Goal: Information Seeking & Learning: Understand process/instructions

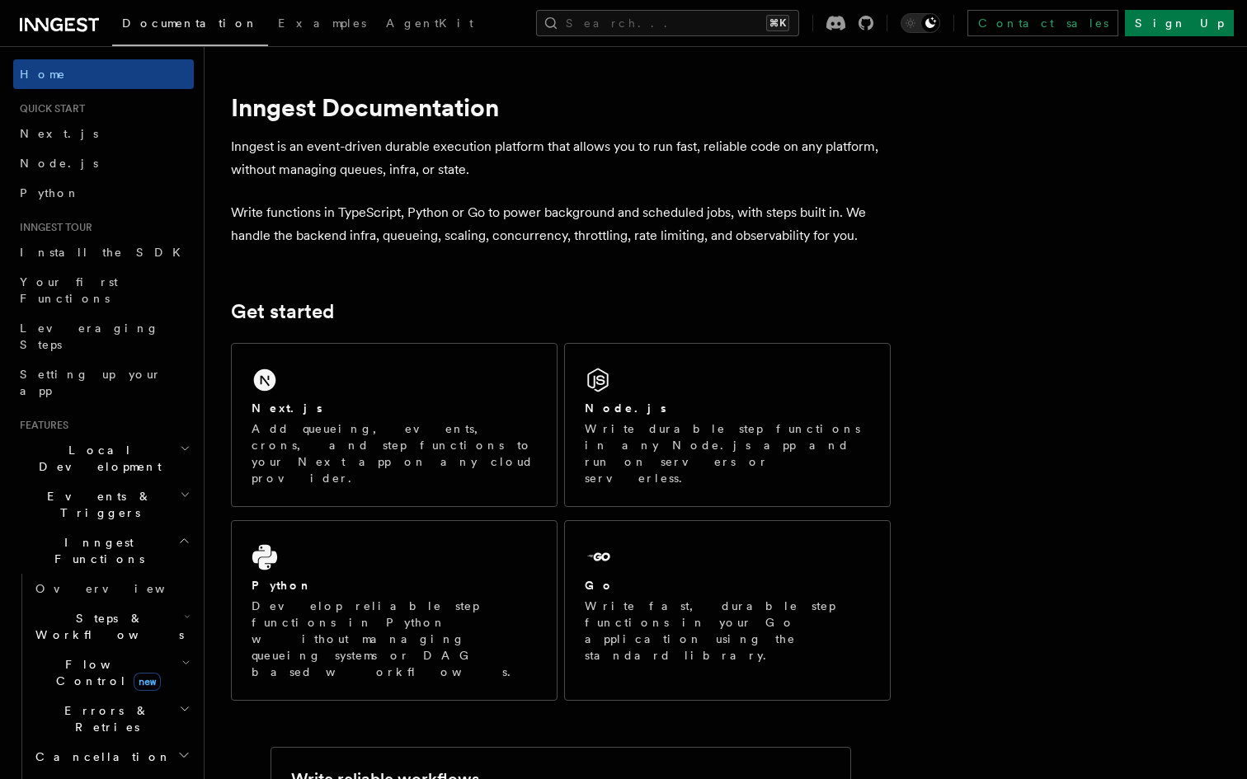
click at [475, 219] on p "Write functions in TypeScript, Python or Go to power background and scheduled j…" at bounding box center [561, 224] width 660 height 46
click at [165, 650] on h2 "Flow Control new" at bounding box center [111, 673] width 165 height 46
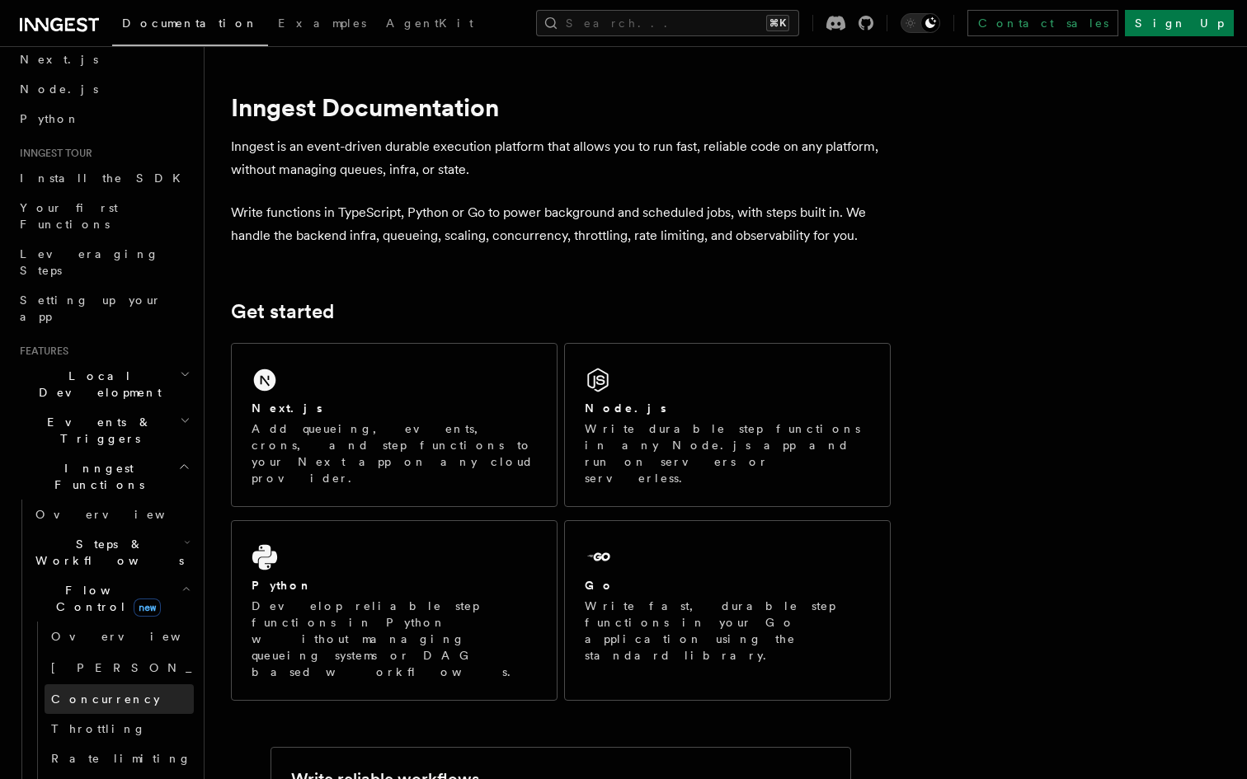
scroll to position [120, 0]
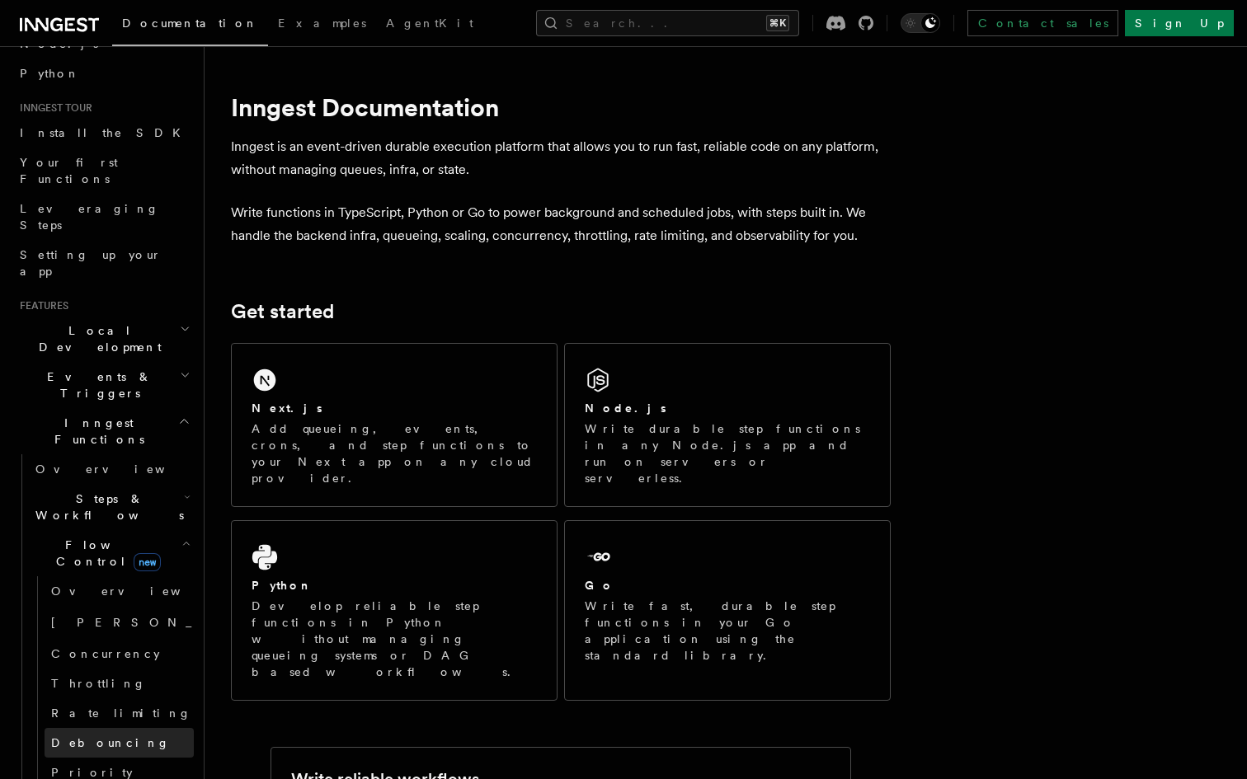
click at [115, 728] on link "Debouncing" at bounding box center [119, 743] width 149 height 30
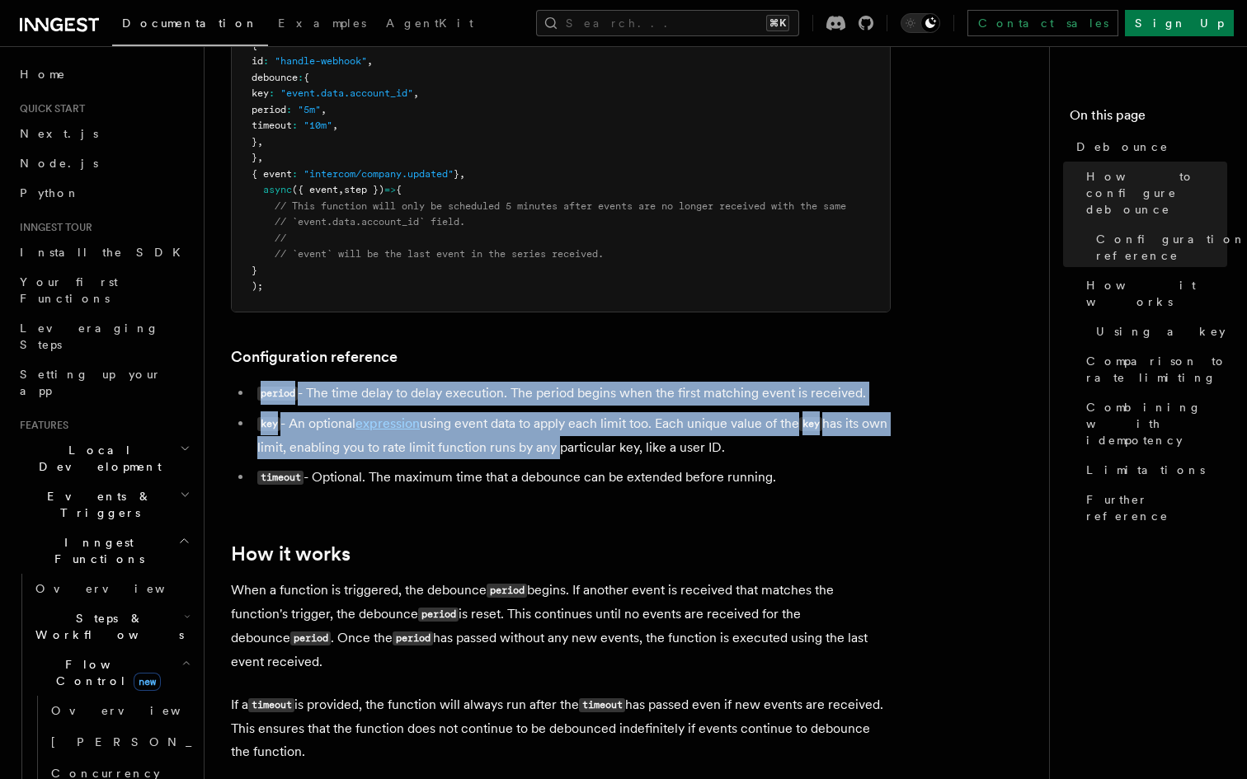
drag, startPoint x: 580, startPoint y: 444, endPoint x: 292, endPoint y: 370, distance: 297.3
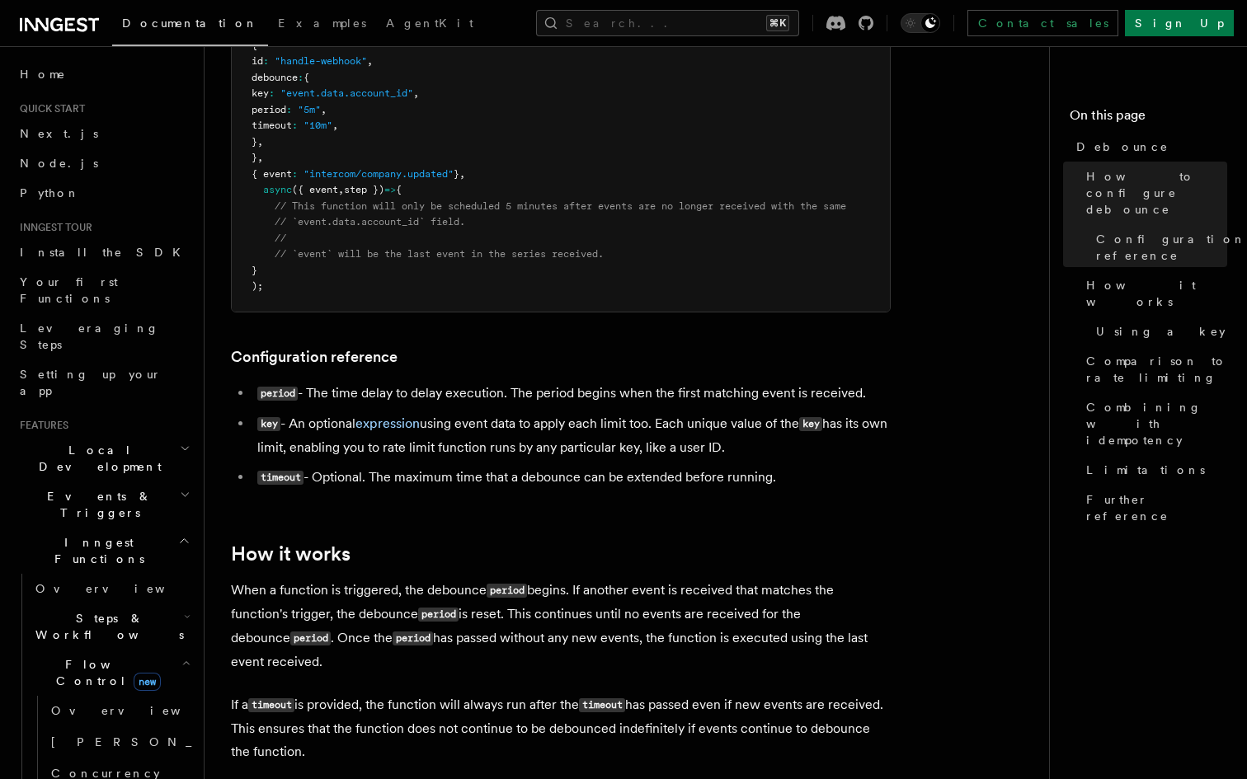
click at [379, 473] on li "timeout - Optional. The maximum time that a debounce can be extended before run…" at bounding box center [571, 478] width 638 height 24
